Goal: Find specific page/section: Find specific page/section

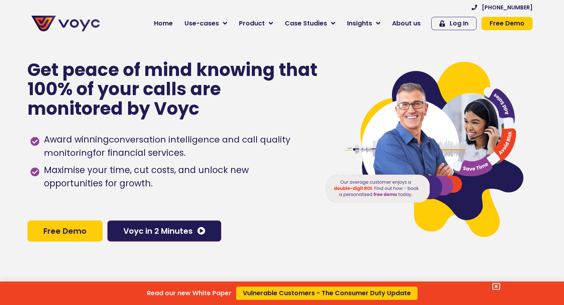
click at [510, 24] on div "Read our new White Paper Vulnerable Customers - The Consumer Duty Update" at bounding box center [282, 152] width 564 height 305
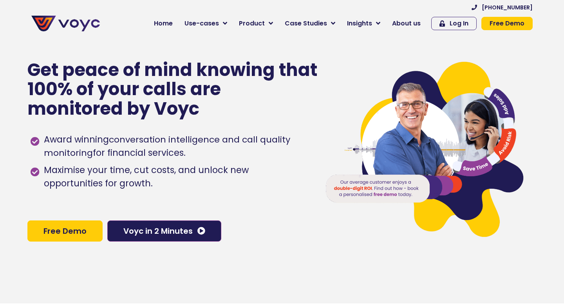
click at [501, 27] on span "Free Demo" at bounding box center [507, 23] width 35 height 6
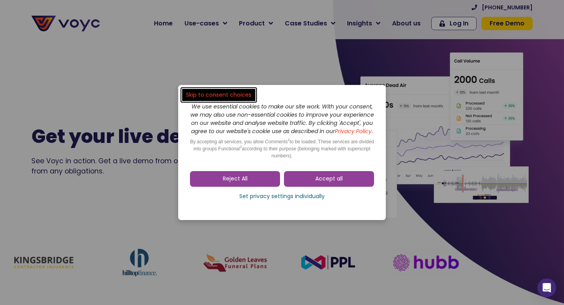
click at [319, 201] on span "Set privacy settings individually" at bounding box center [281, 197] width 85 height 8
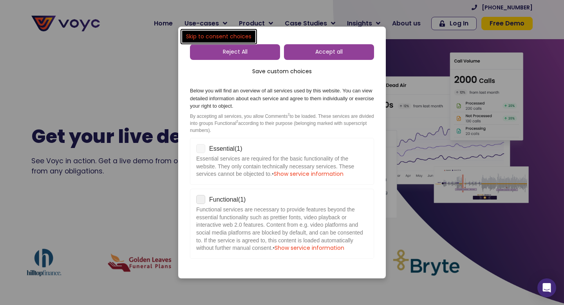
click at [257, 161] on span "Essential services are required for the basic functionality of the website. The…" at bounding box center [275, 166] width 158 height 22
click at [266, 45] on link "Reject All" at bounding box center [235, 52] width 90 height 16
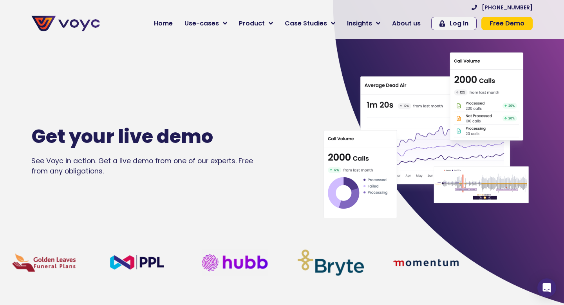
click at [519, 24] on span "Free Demo" at bounding box center [507, 23] width 35 height 6
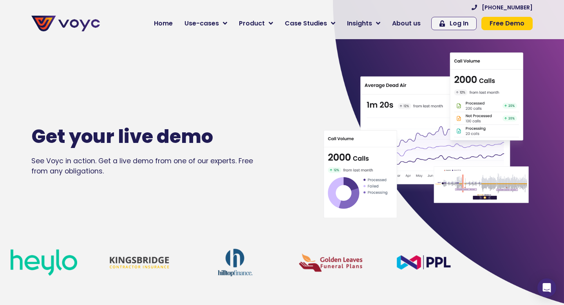
click at [488, 24] on link "Free Demo" at bounding box center [506, 23] width 51 height 13
click at [479, 54] on img at bounding box center [423, 135] width 219 height 166
click at [501, 25] on span "Free Demo" at bounding box center [507, 23] width 35 height 6
click at [467, 24] on span "Log In" at bounding box center [459, 23] width 19 height 6
